Goal: Information Seeking & Learning: Find specific fact

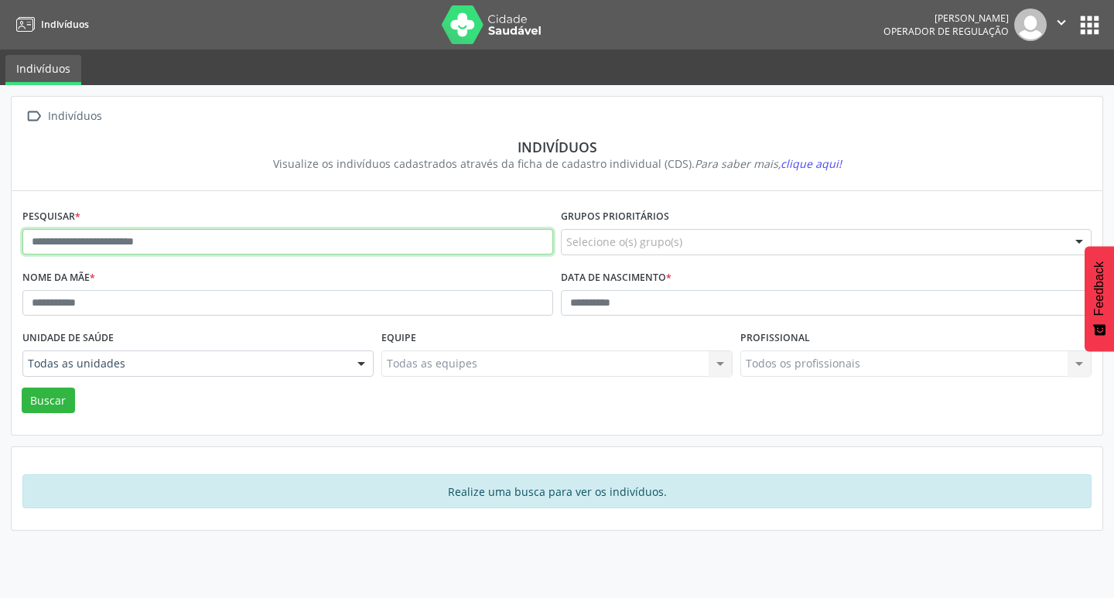
drag, startPoint x: 176, startPoint y: 238, endPoint x: 181, endPoint y: 245, distance: 8.8
click at [176, 238] on input "text" at bounding box center [287, 242] width 531 height 26
type input "**********"
click at [22, 388] on button "Buscar" at bounding box center [48, 401] width 53 height 26
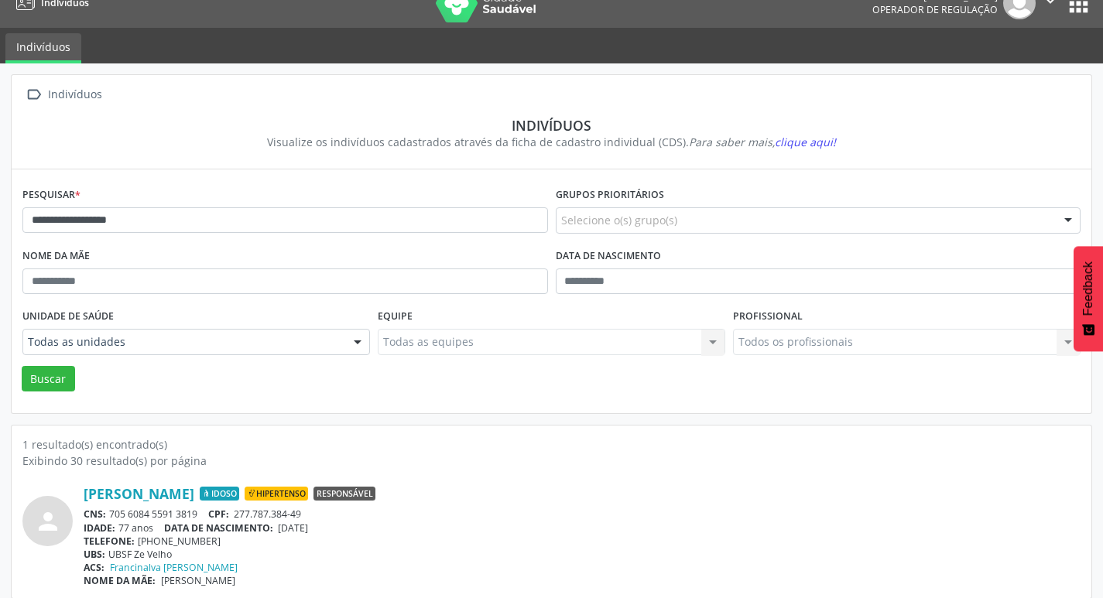
scroll to position [33, 0]
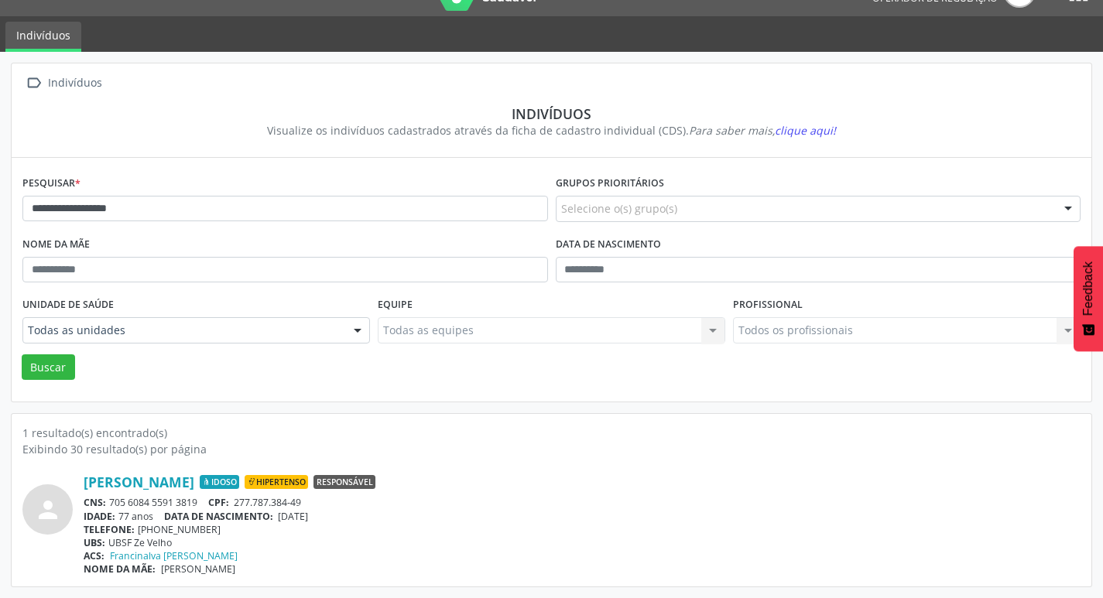
click at [181, 501] on div "CNS: 705 6084 5591 3819 CPF: 277.787.384-49" at bounding box center [582, 502] width 997 height 13
click at [128, 502] on div "CNS: 705 6084 5591 3819 CPF: 277.787.384-49" at bounding box center [582, 502] width 997 height 13
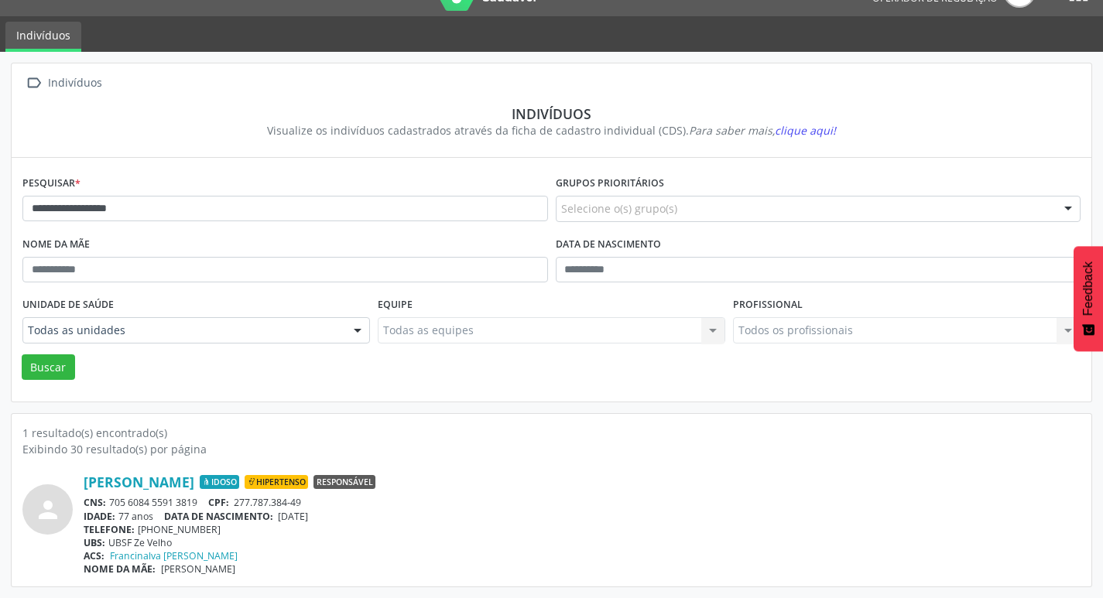
drag, startPoint x: 111, startPoint y: 501, endPoint x: 199, endPoint y: 507, distance: 87.6
click at [199, 507] on div "CNS: 705 6084 5591 3819 CPF: 277.787.384-49" at bounding box center [582, 502] width 997 height 13
copy div "705 6084 5591 3819"
